Goal: Register for event/course

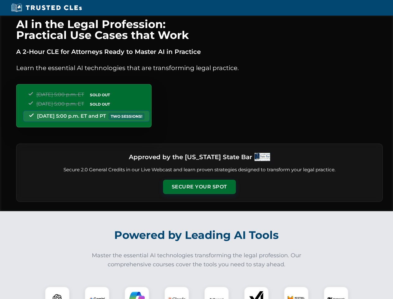
click at [199, 187] on button "Secure Your Spot" at bounding box center [199, 187] width 73 height 14
click at [57, 292] on img at bounding box center [57, 299] width 18 height 18
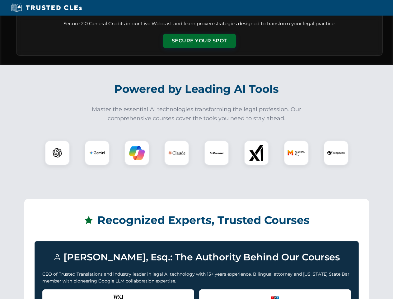
click at [97, 292] on div "Recognized by the WSJ [PERSON_NAME] was featured for his expertise in AI legal …" at bounding box center [118, 301] width 152 height 25
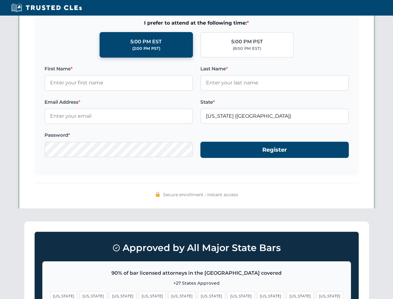
click at [227, 292] on span "[US_STATE]" at bounding box center [240, 295] width 27 height 9
click at [287, 292] on span "[US_STATE]" at bounding box center [300, 295] width 27 height 9
